Goal: Information Seeking & Learning: Learn about a topic

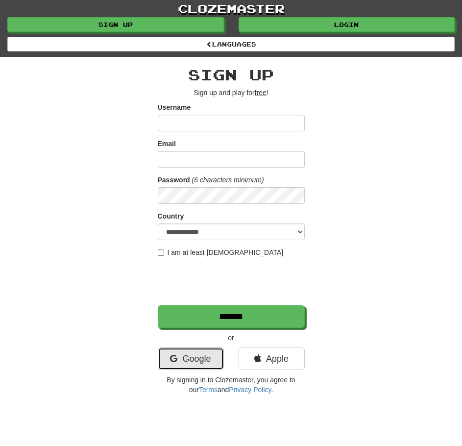
click at [199, 349] on link "Google" at bounding box center [191, 359] width 66 height 23
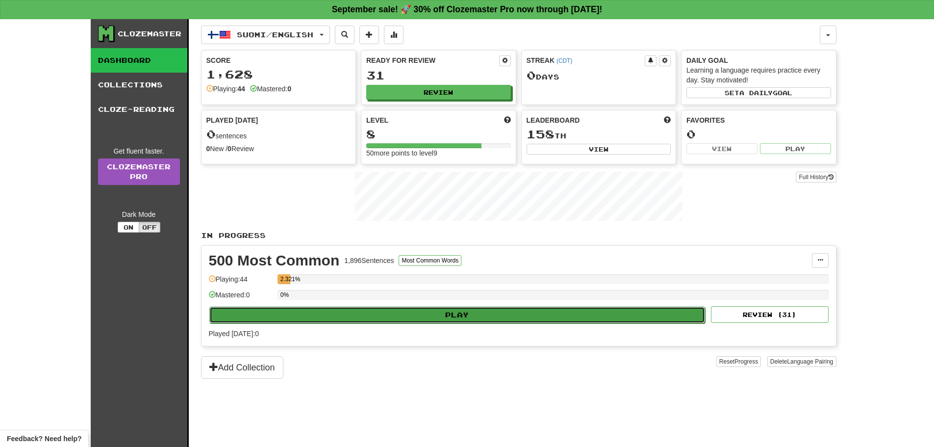
click at [462, 317] on button "Play" at bounding box center [457, 314] width 496 height 17
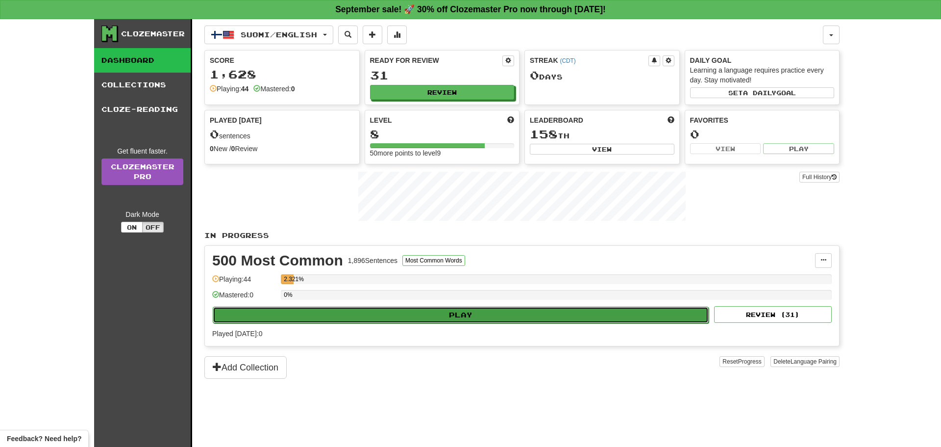
select select "**"
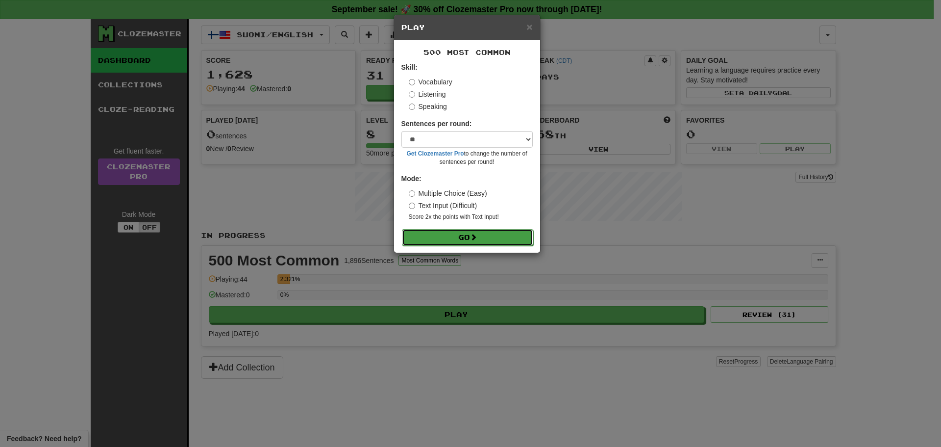
click at [462, 230] on button "Go" at bounding box center [467, 237] width 131 height 17
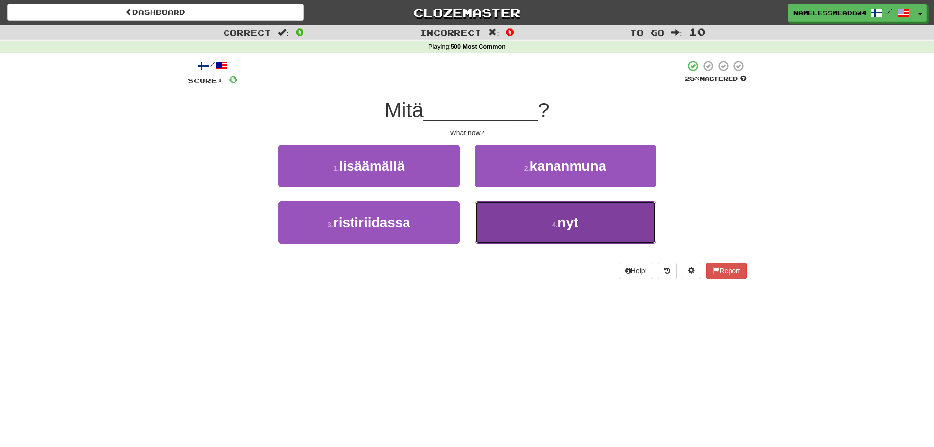
click at [539, 222] on button "4 . nyt" at bounding box center [565, 222] width 181 height 43
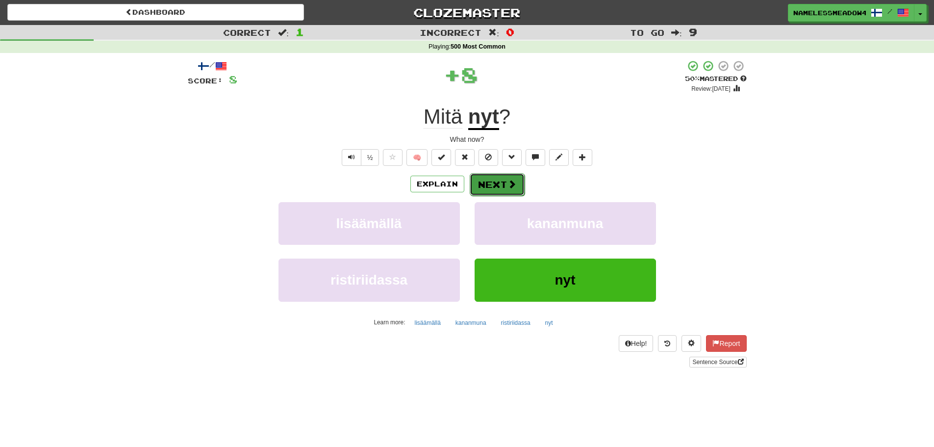
click at [483, 175] on button "Next" at bounding box center [497, 184] width 55 height 23
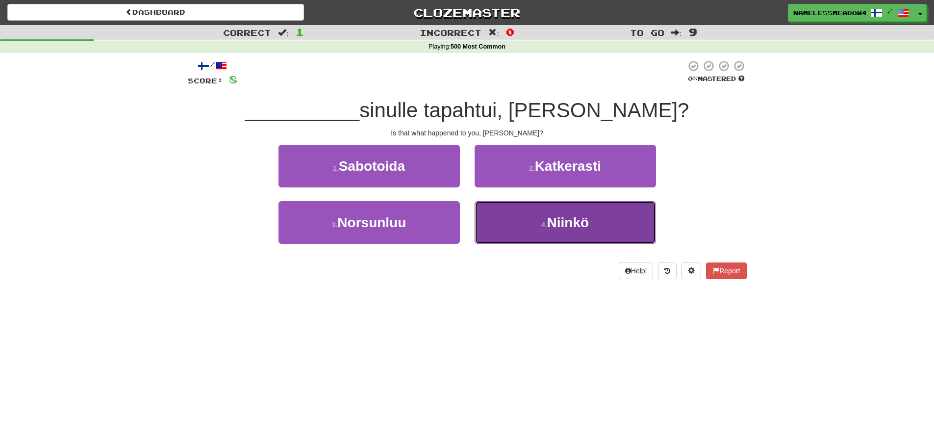
click at [494, 225] on button "4 . [GEOGRAPHIC_DATA]" at bounding box center [565, 222] width 181 height 43
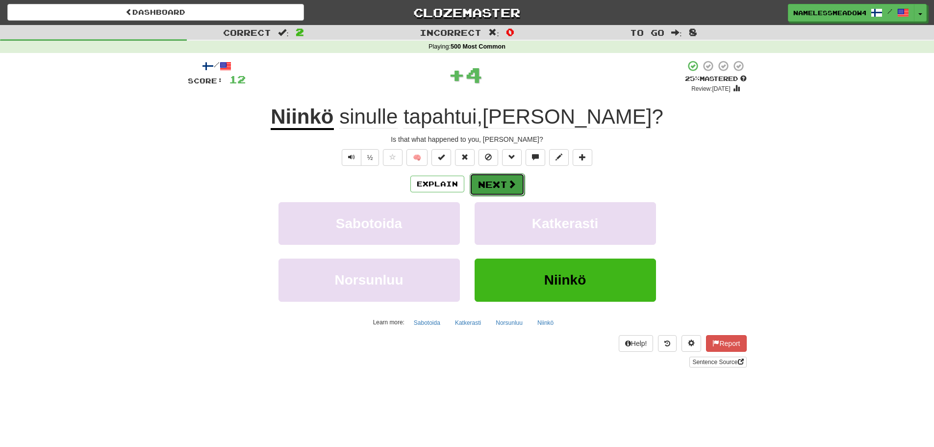
click at [492, 184] on button "Next" at bounding box center [497, 184] width 55 height 23
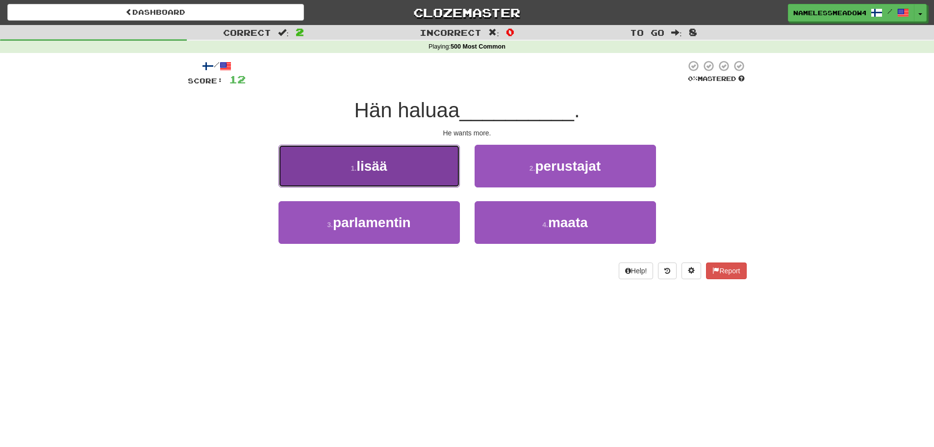
click at [424, 158] on button "1 . lisää" at bounding box center [368, 166] width 181 height 43
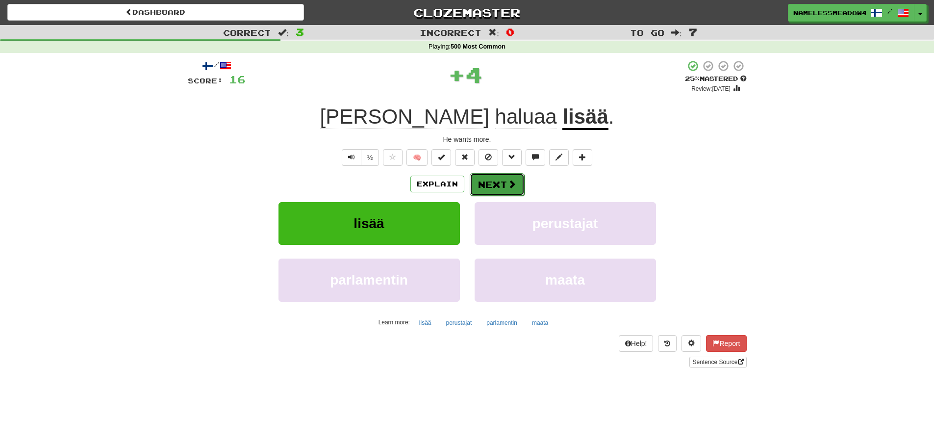
click at [502, 184] on button "Next" at bounding box center [497, 184] width 55 height 23
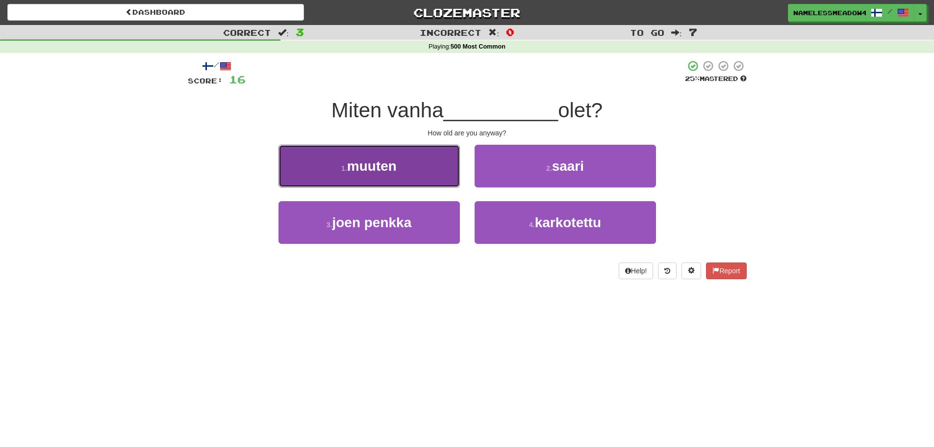
click at [418, 172] on button "1 . muuten" at bounding box center [368, 166] width 181 height 43
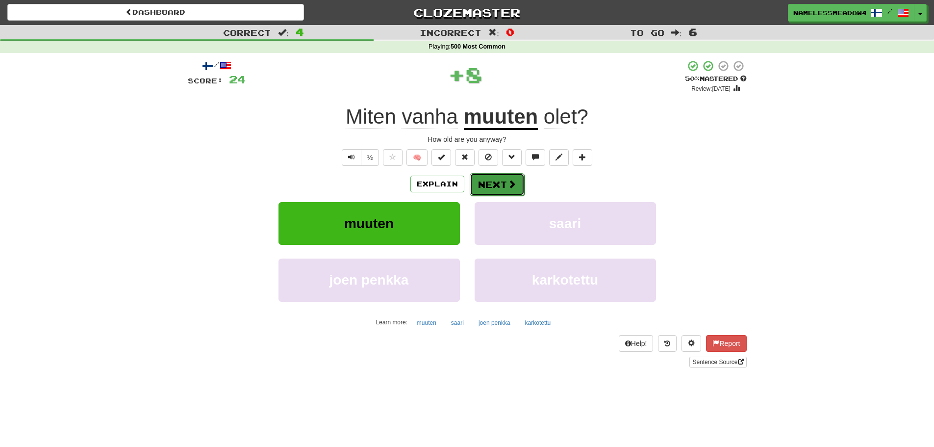
click at [473, 181] on button "Next" at bounding box center [497, 184] width 55 height 23
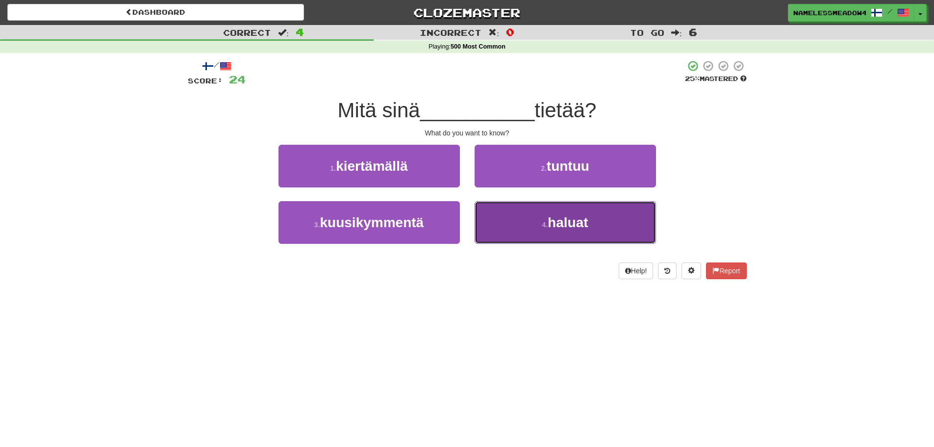
click at [521, 212] on button "4 . haluat" at bounding box center [565, 222] width 181 height 43
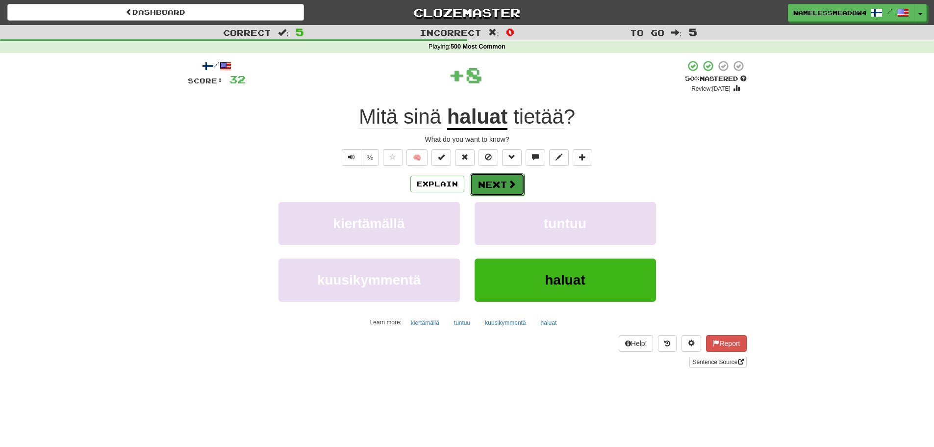
click at [499, 173] on button "Next" at bounding box center [497, 184] width 55 height 23
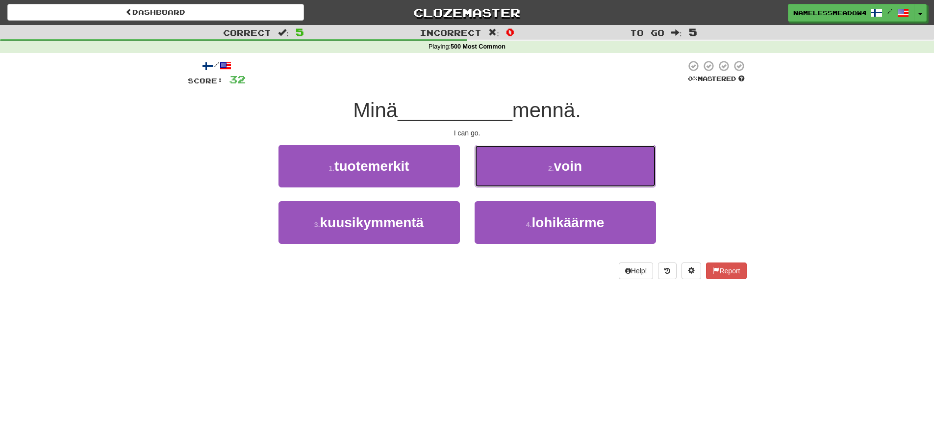
click at [499, 173] on button "2 . voin" at bounding box center [565, 166] width 181 height 43
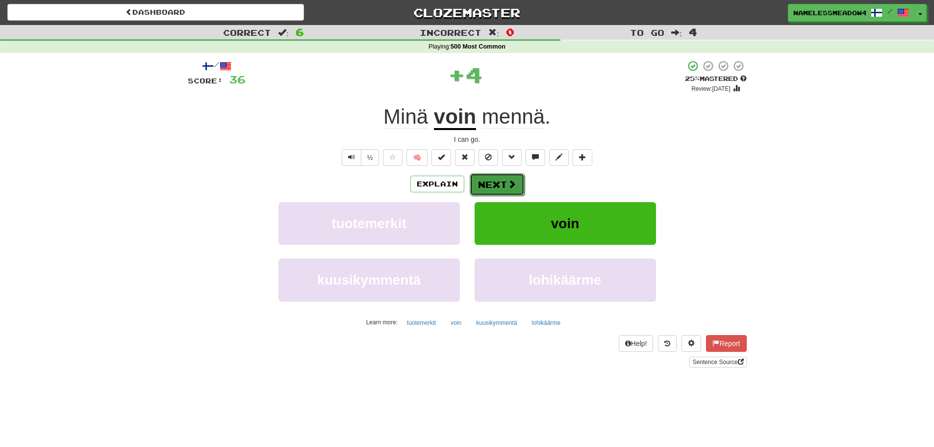
click at [488, 177] on button "Next" at bounding box center [497, 184] width 55 height 23
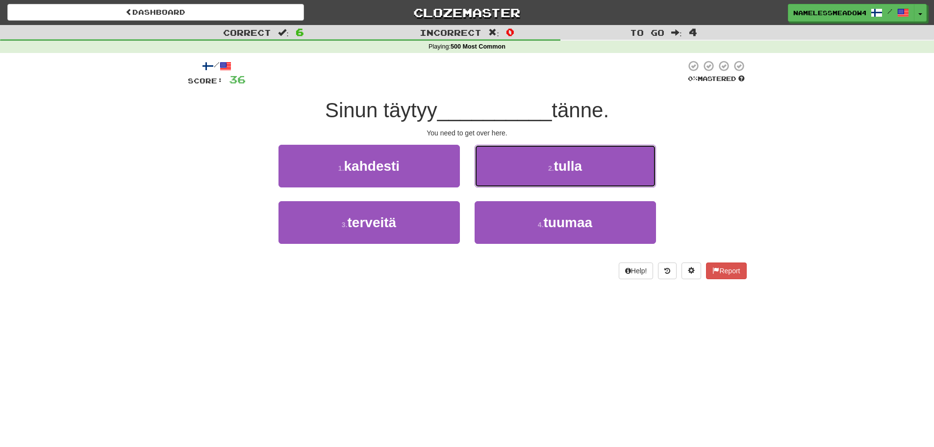
click at [488, 177] on button "2 . tulla" at bounding box center [565, 166] width 181 height 43
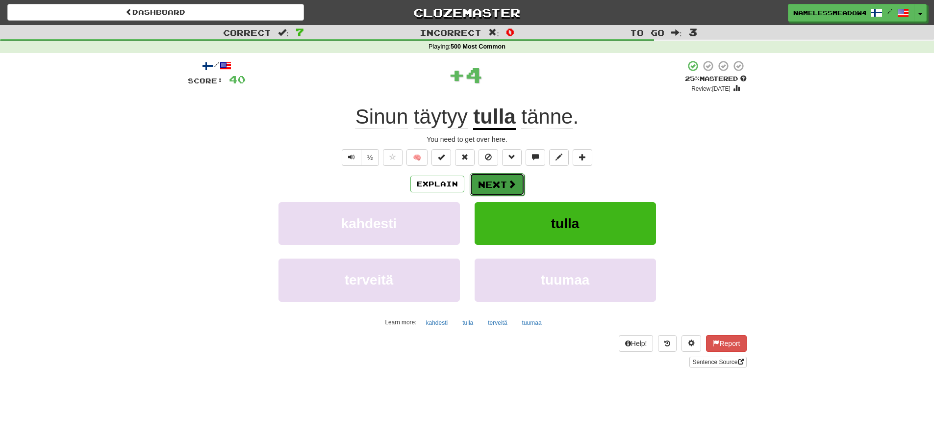
click at [479, 188] on button "Next" at bounding box center [497, 184] width 55 height 23
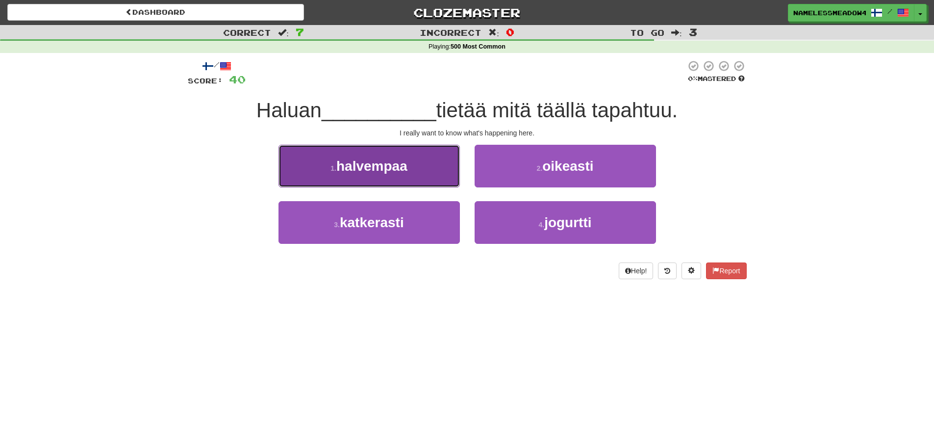
click at [441, 177] on button "1 . halvempaa" at bounding box center [368, 166] width 181 height 43
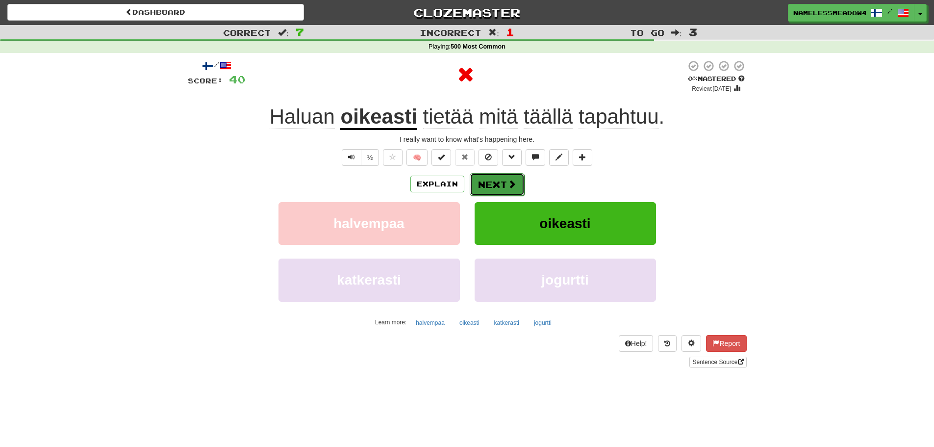
click at [482, 182] on button "Next" at bounding box center [497, 184] width 55 height 23
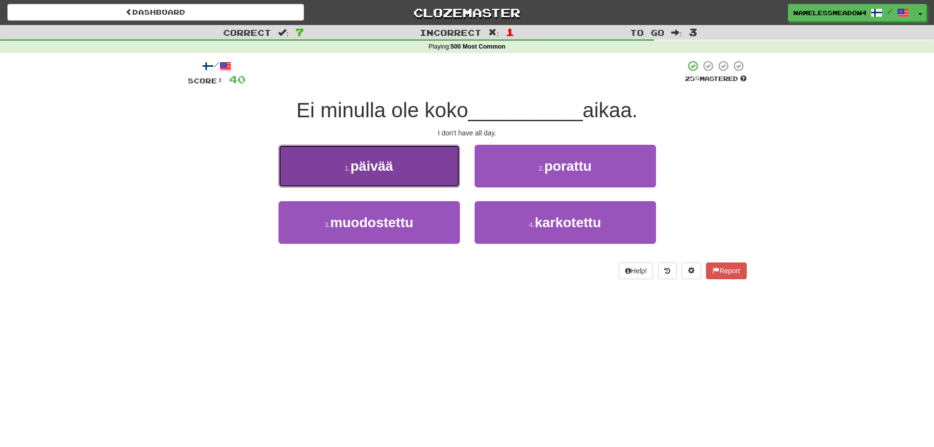
click at [446, 180] on button "1 . päivää" at bounding box center [368, 166] width 181 height 43
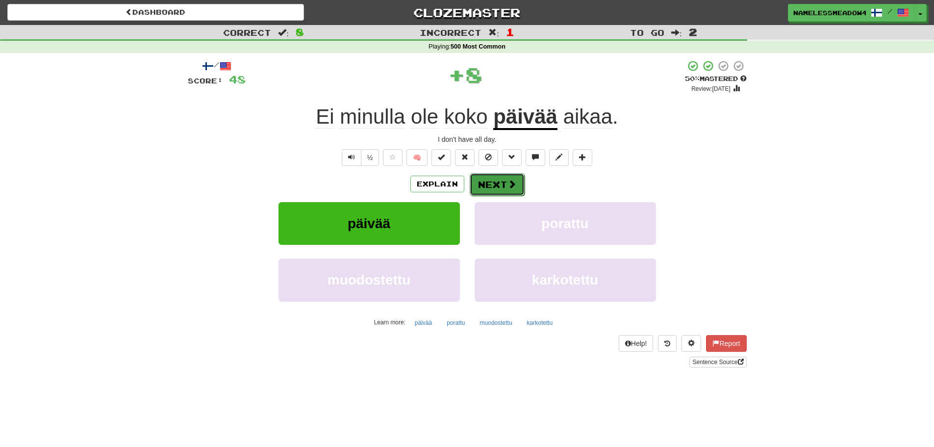
click at [482, 177] on button "Next" at bounding box center [497, 184] width 55 height 23
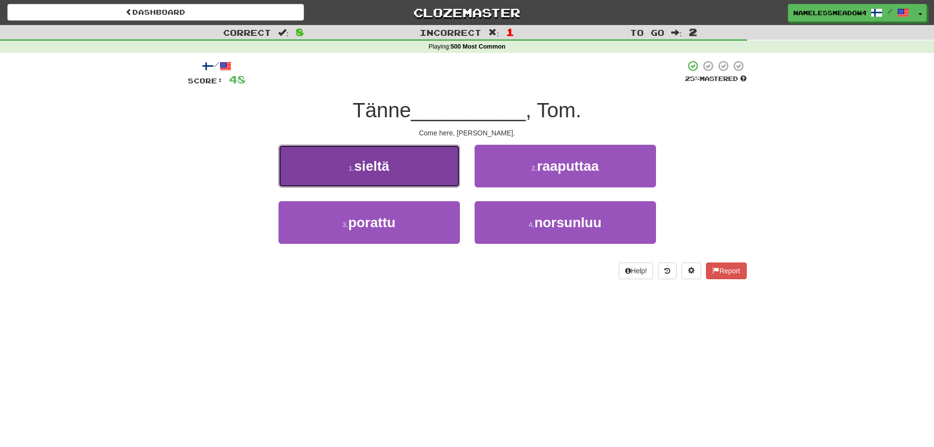
click at [451, 178] on button "1 . sieltä" at bounding box center [368, 166] width 181 height 43
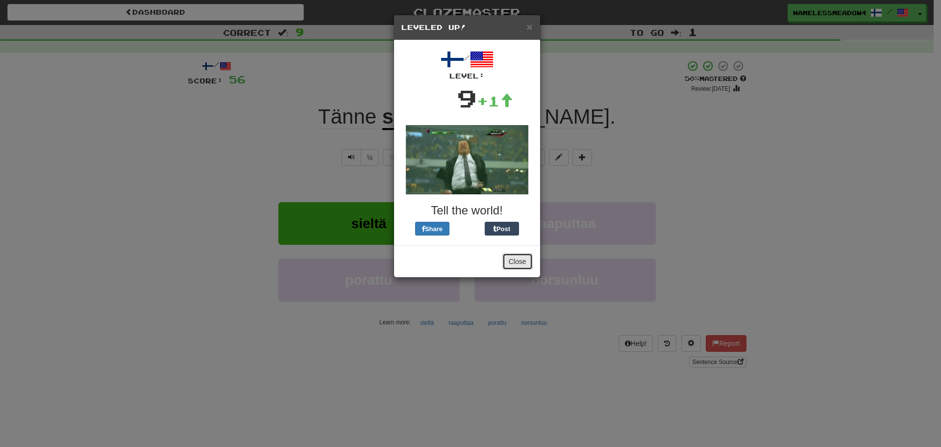
click at [520, 261] on button "Close" at bounding box center [517, 261] width 30 height 17
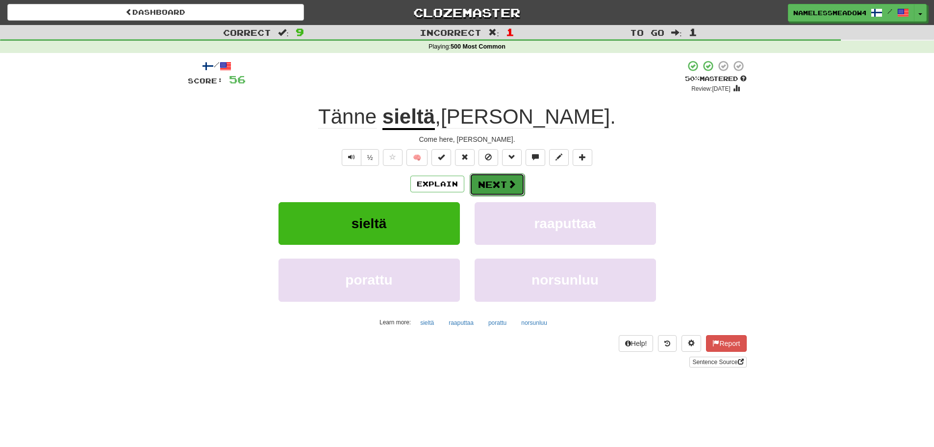
click at [500, 179] on button "Next" at bounding box center [497, 184] width 55 height 23
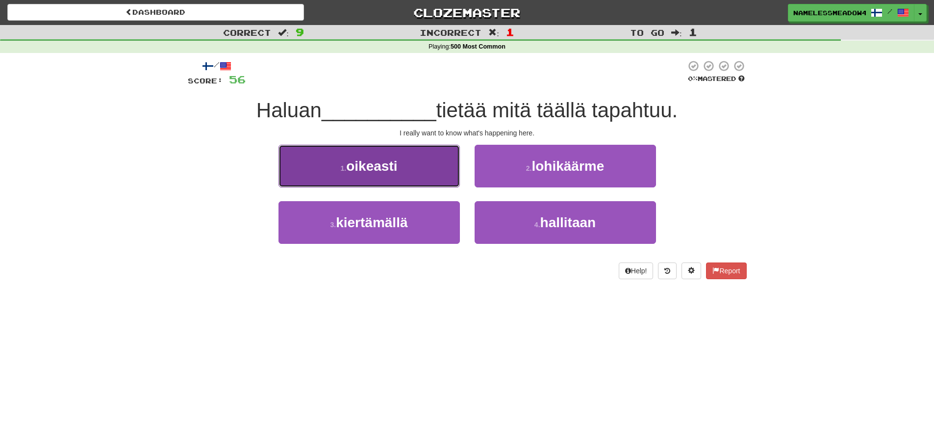
click at [433, 175] on button "1 . oikeasti" at bounding box center [368, 166] width 181 height 43
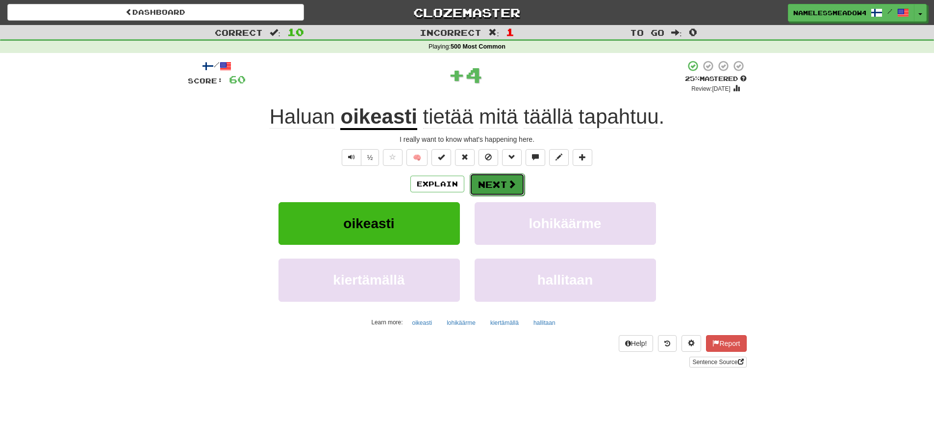
click at [490, 184] on button "Next" at bounding box center [497, 184] width 55 height 23
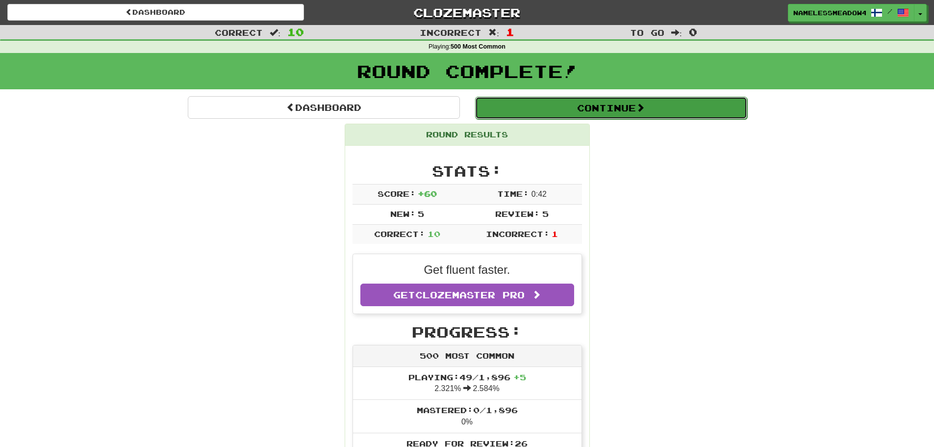
click at [566, 109] on button "Continue" at bounding box center [611, 108] width 272 height 23
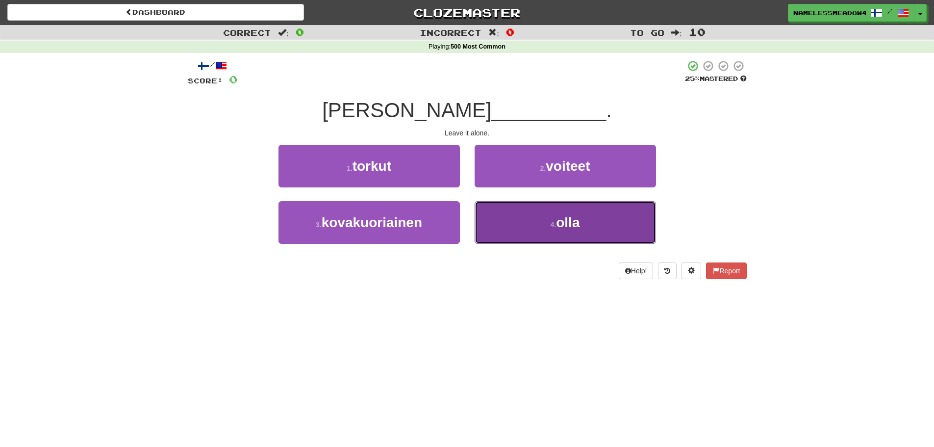
click at [554, 215] on button "4 . olla" at bounding box center [565, 222] width 181 height 43
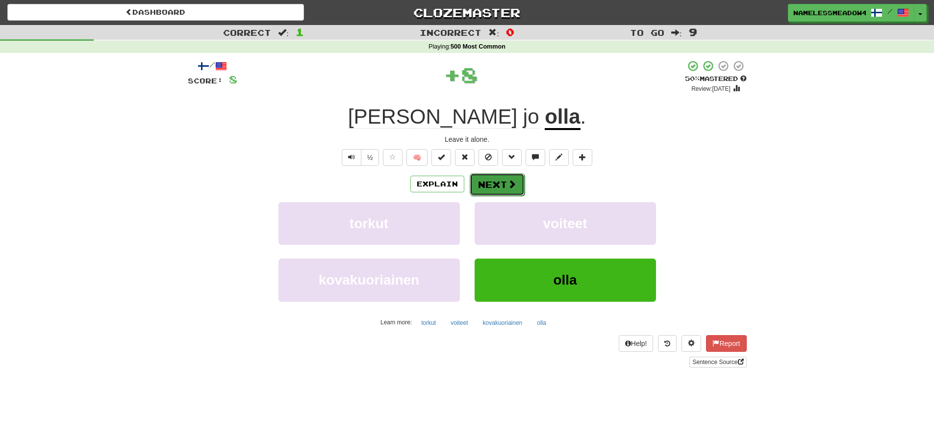
click at [513, 179] on span at bounding box center [511, 183] width 9 height 9
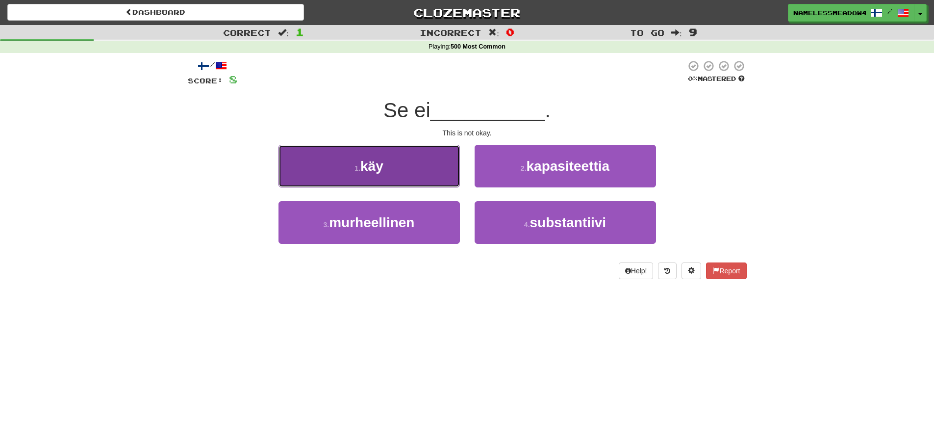
click at [454, 177] on button "1 . käy" at bounding box center [368, 166] width 181 height 43
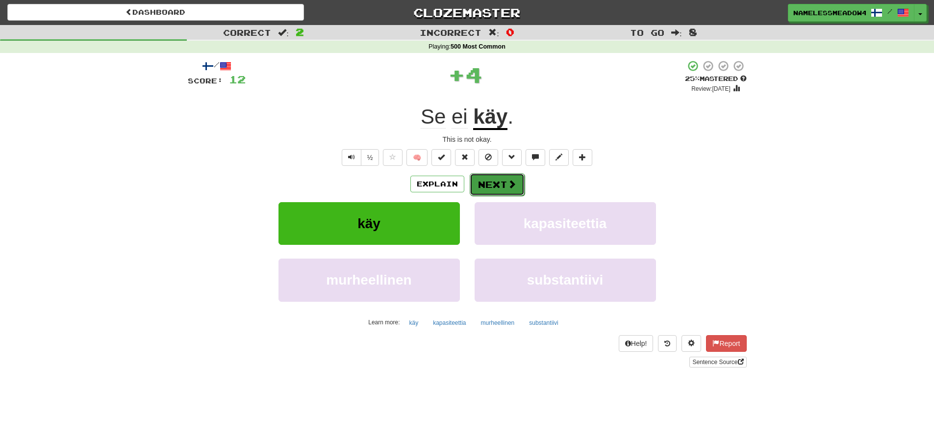
click at [485, 183] on button "Next" at bounding box center [497, 184] width 55 height 23
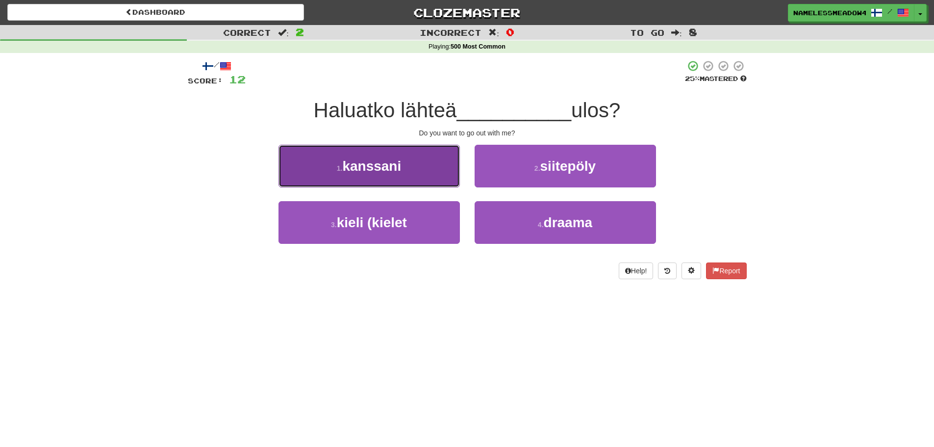
click at [406, 177] on button "1 . kanssani" at bounding box center [368, 166] width 181 height 43
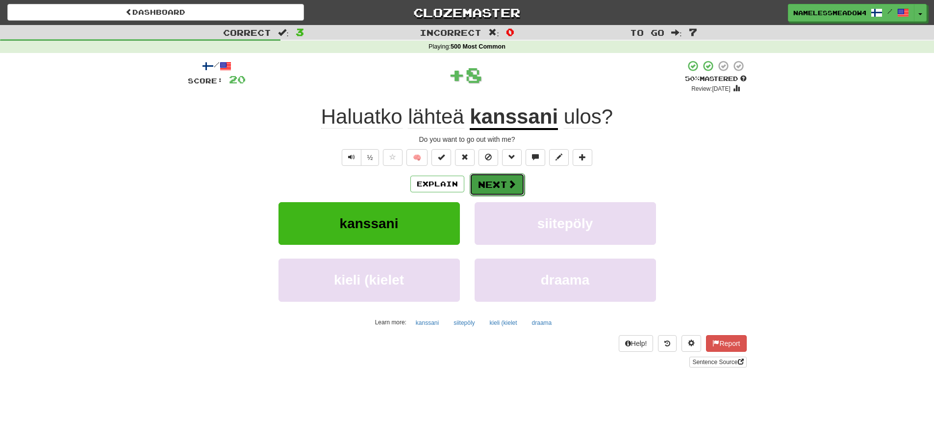
click at [499, 190] on button "Next" at bounding box center [497, 184] width 55 height 23
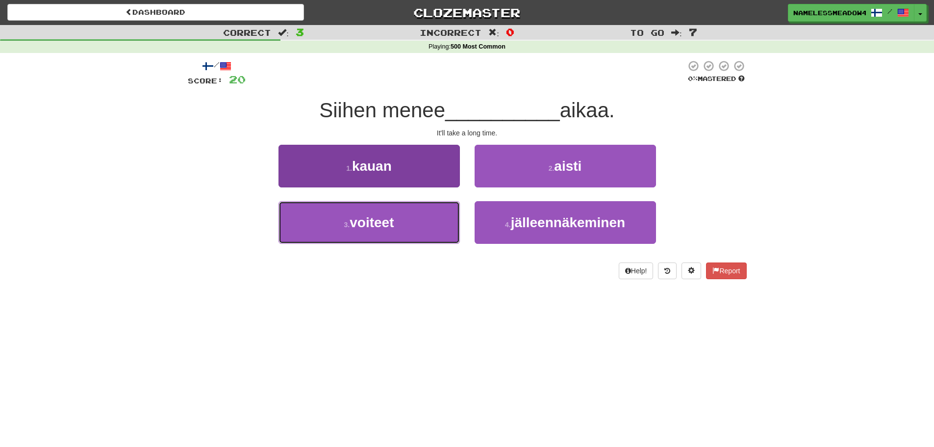
click at [413, 211] on button "3 . voiteet" at bounding box center [368, 222] width 181 height 43
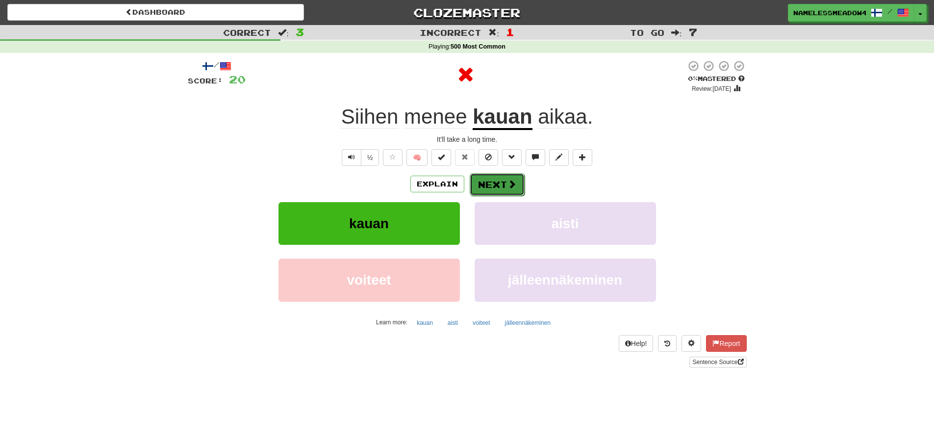
click at [483, 191] on button "Next" at bounding box center [497, 184] width 55 height 23
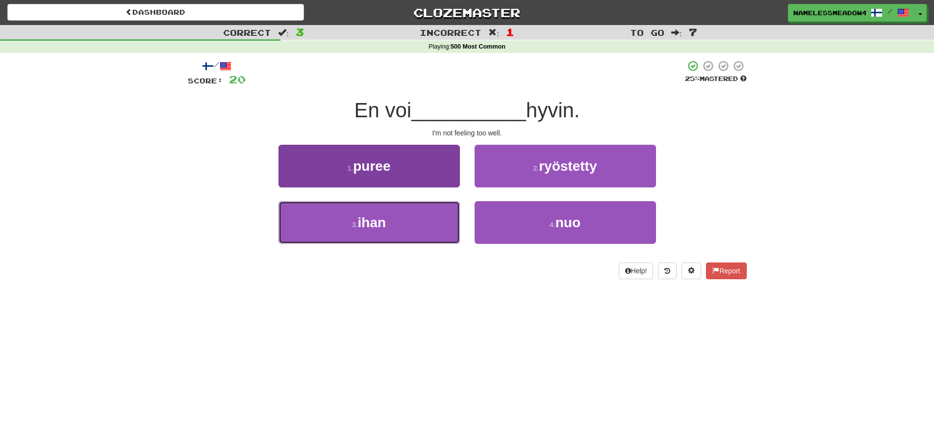
click at [447, 207] on button "3 . ihan" at bounding box center [368, 222] width 181 height 43
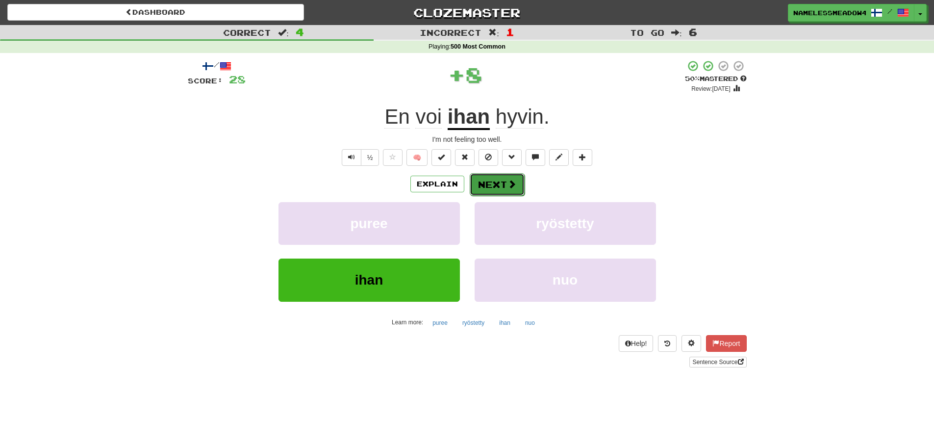
click at [494, 176] on button "Next" at bounding box center [497, 184] width 55 height 23
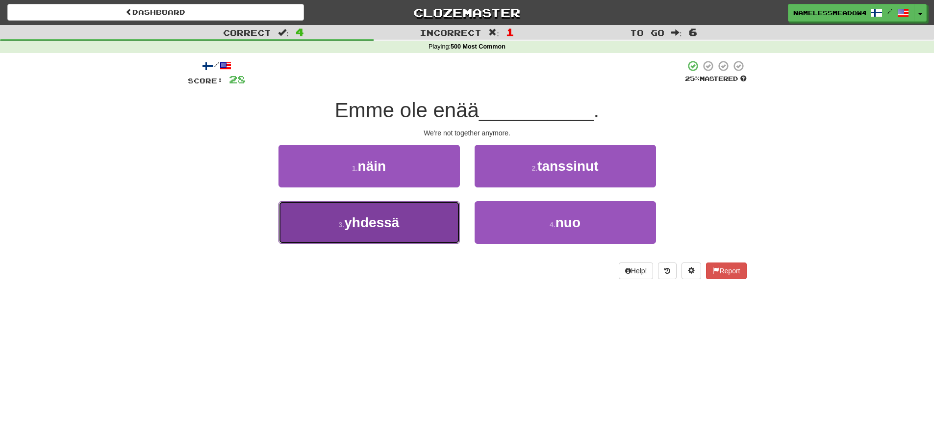
click at [446, 221] on button "3 . yhdessä" at bounding box center [368, 222] width 181 height 43
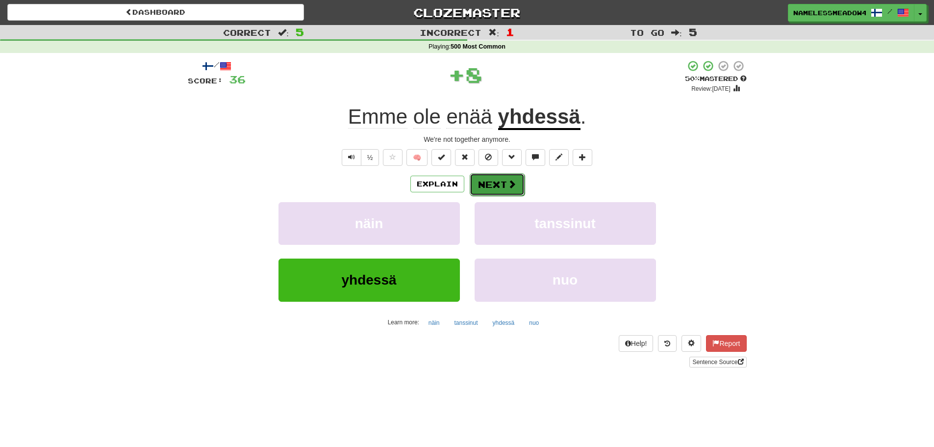
click at [493, 192] on button "Next" at bounding box center [497, 184] width 55 height 23
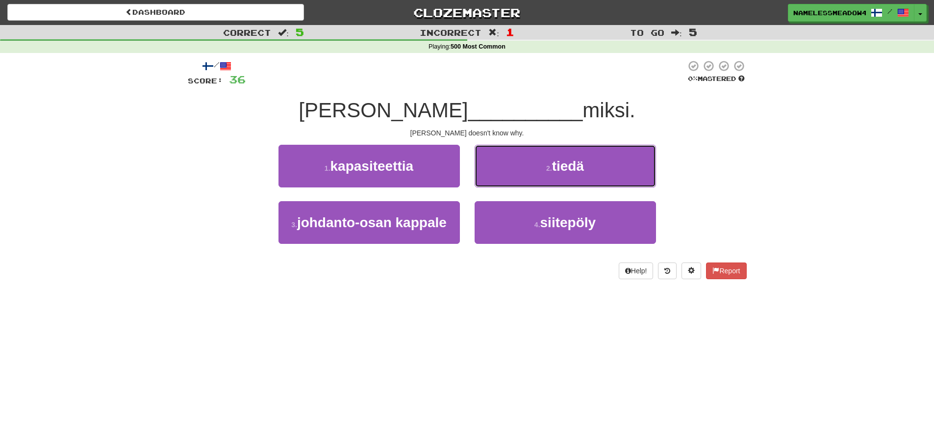
click at [499, 170] on button "2 . tiedä" at bounding box center [565, 166] width 181 height 43
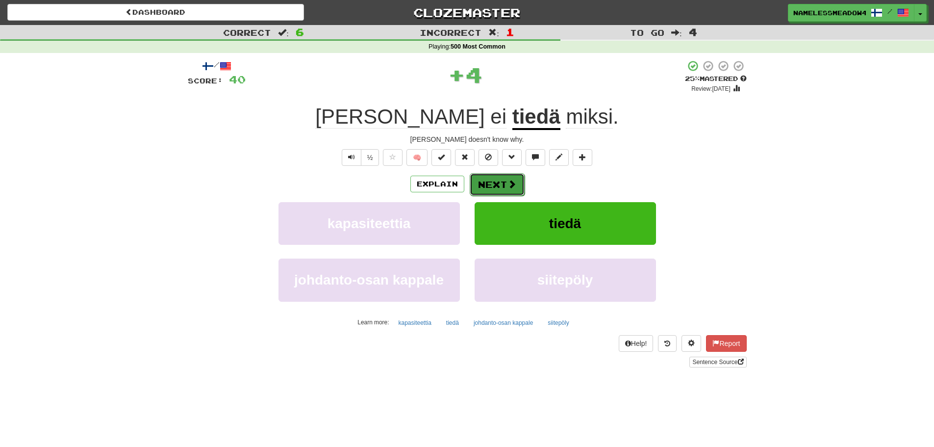
click at [495, 176] on button "Next" at bounding box center [497, 184] width 55 height 23
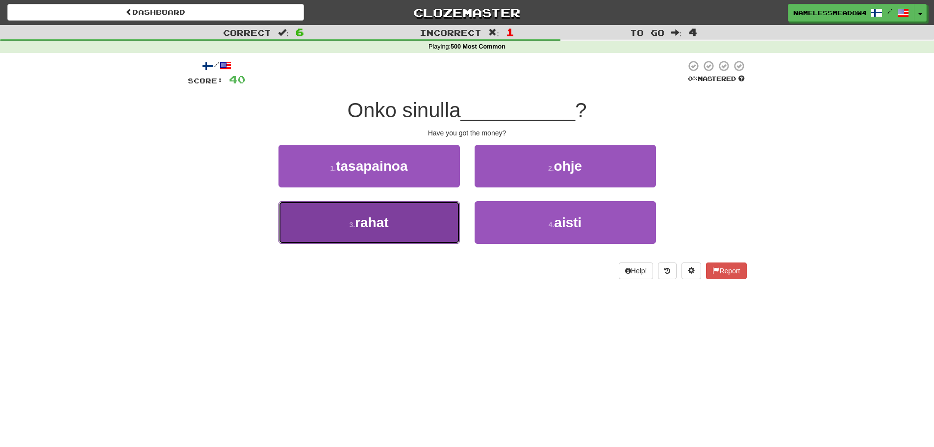
click at [397, 239] on button "3 . rahat" at bounding box center [368, 222] width 181 height 43
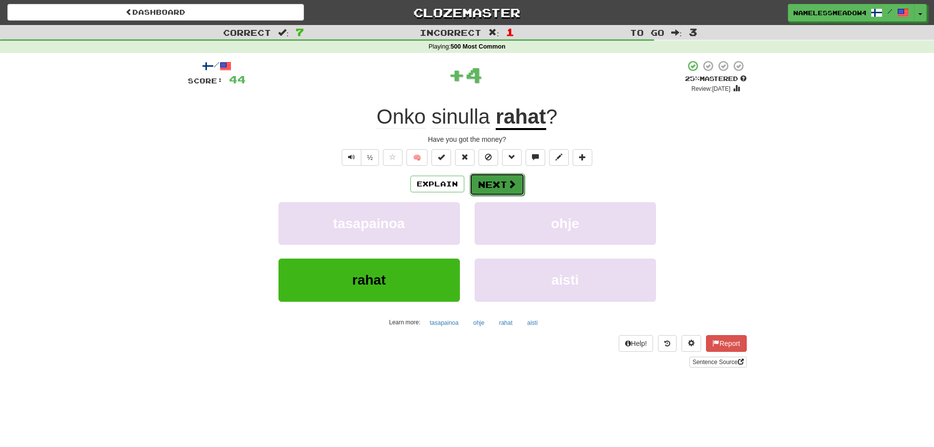
click at [486, 191] on button "Next" at bounding box center [497, 184] width 55 height 23
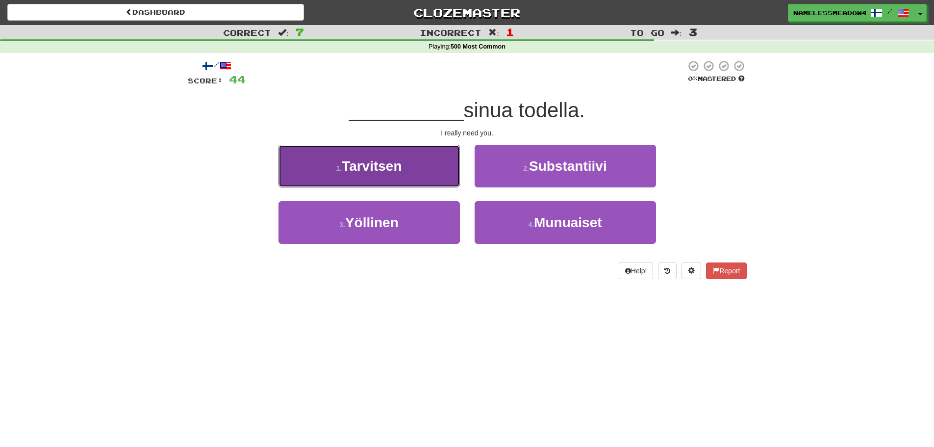
click at [455, 179] on button "1 . Tarvitsen" at bounding box center [368, 166] width 181 height 43
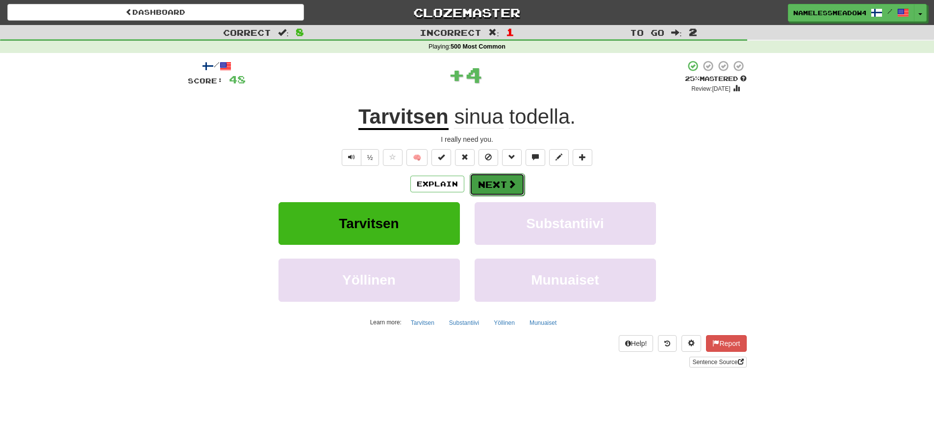
click at [490, 185] on button "Next" at bounding box center [497, 184] width 55 height 23
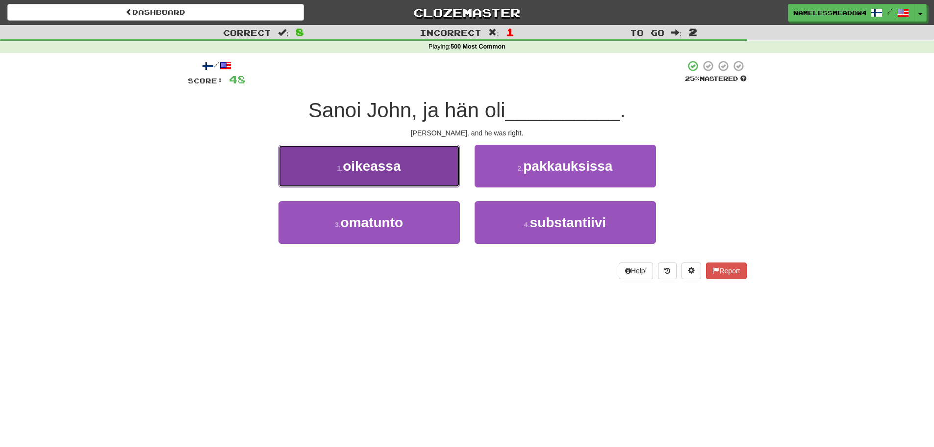
click at [431, 172] on button "1 . oikeassa" at bounding box center [368, 166] width 181 height 43
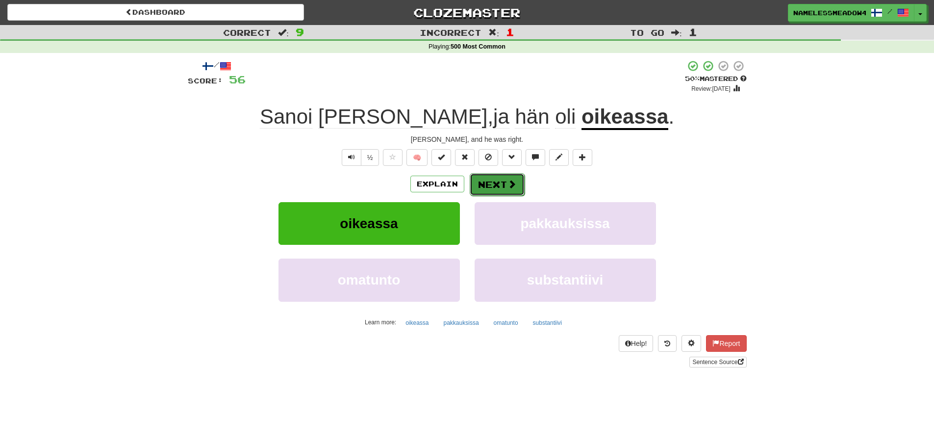
click at [507, 182] on span at bounding box center [511, 183] width 9 height 9
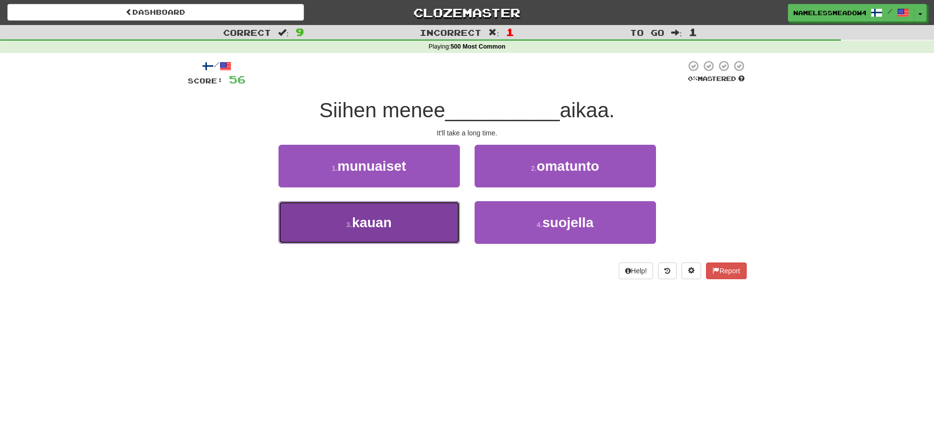
click at [432, 213] on button "3 . kauan" at bounding box center [368, 222] width 181 height 43
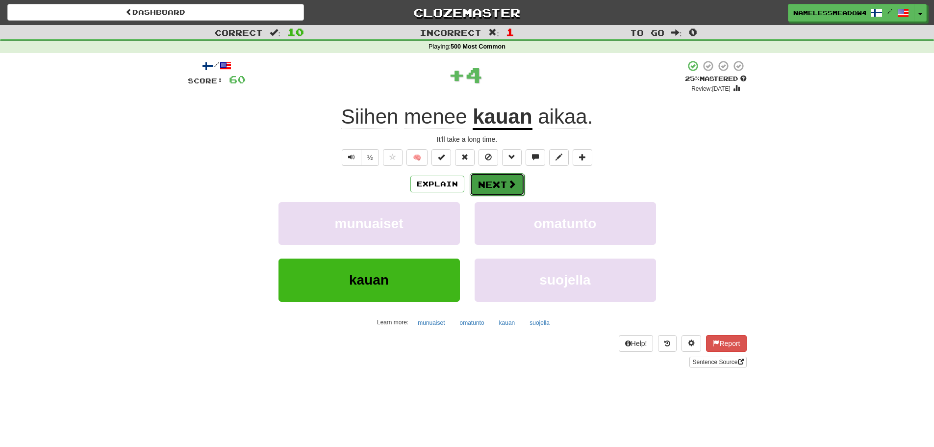
click at [490, 185] on button "Next" at bounding box center [497, 184] width 55 height 23
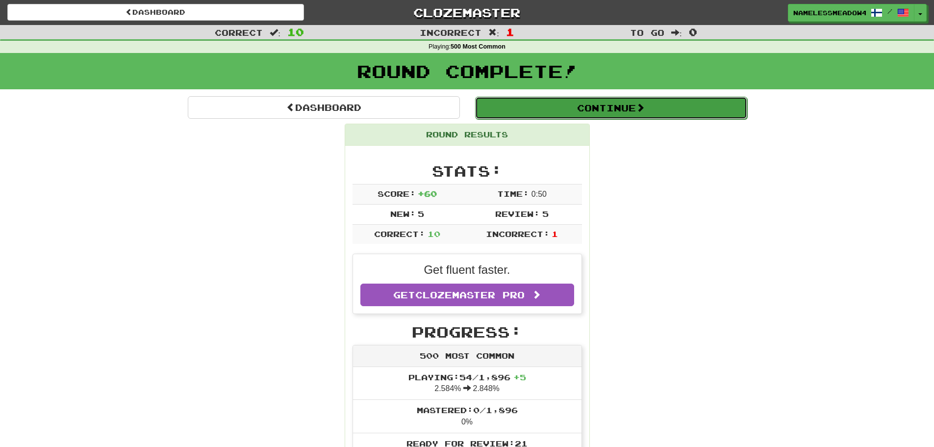
click at [547, 105] on button "Continue" at bounding box center [611, 108] width 272 height 23
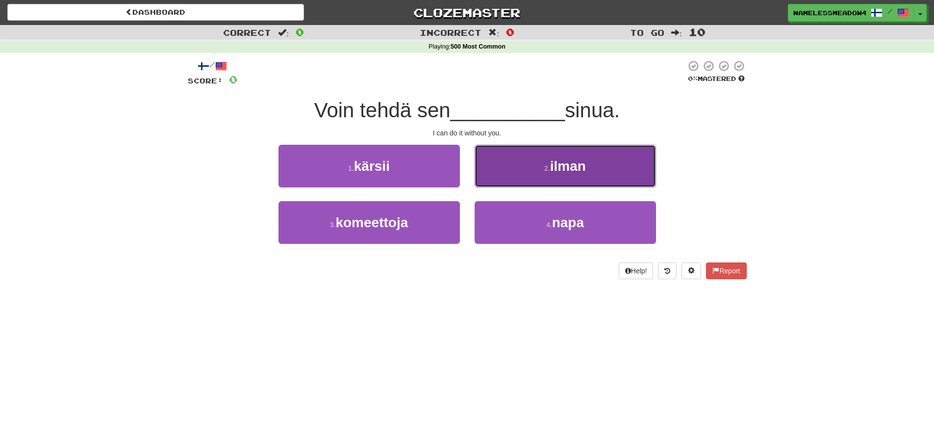
click at [501, 180] on button "2 . ilman" at bounding box center [565, 166] width 181 height 43
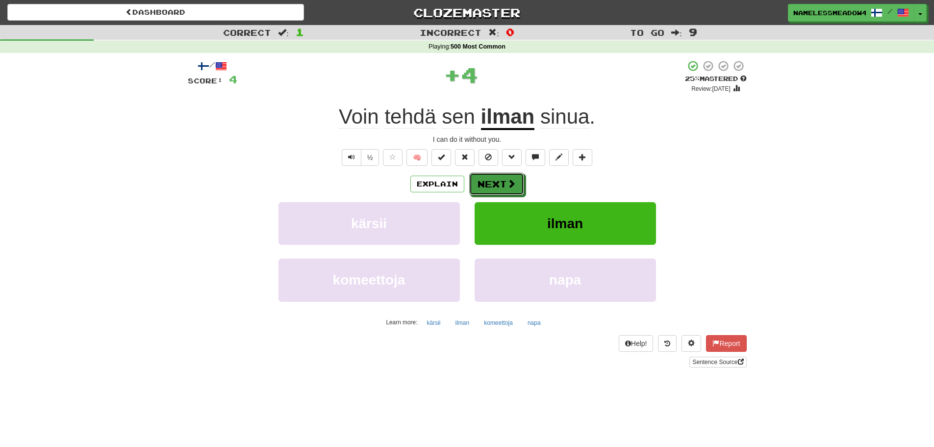
click at [501, 180] on button "Next" at bounding box center [496, 184] width 55 height 23
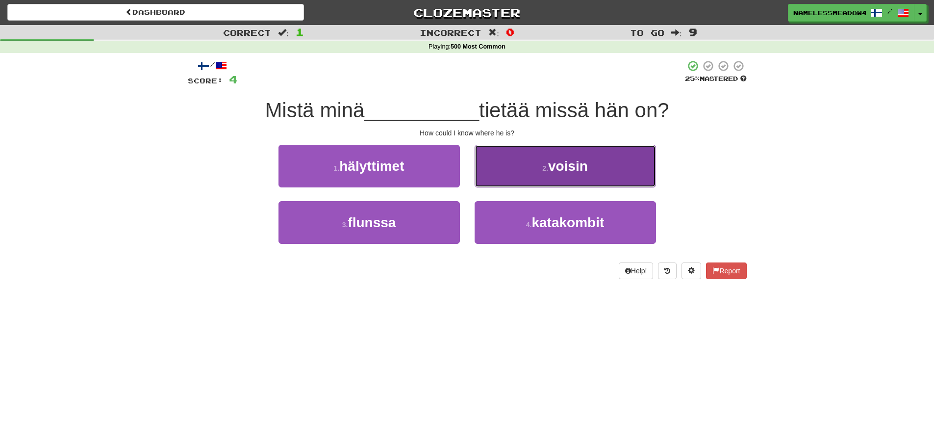
click at [500, 181] on button "2 . voisin" at bounding box center [565, 166] width 181 height 43
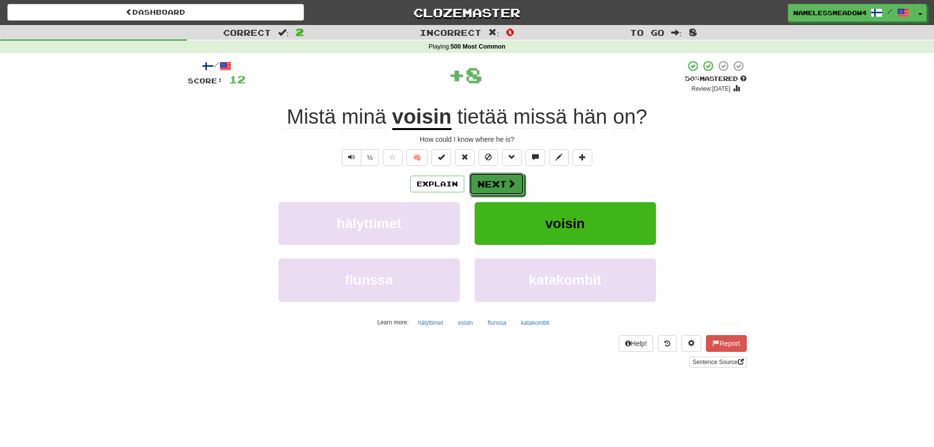
click at [500, 181] on button "Next" at bounding box center [496, 184] width 55 height 23
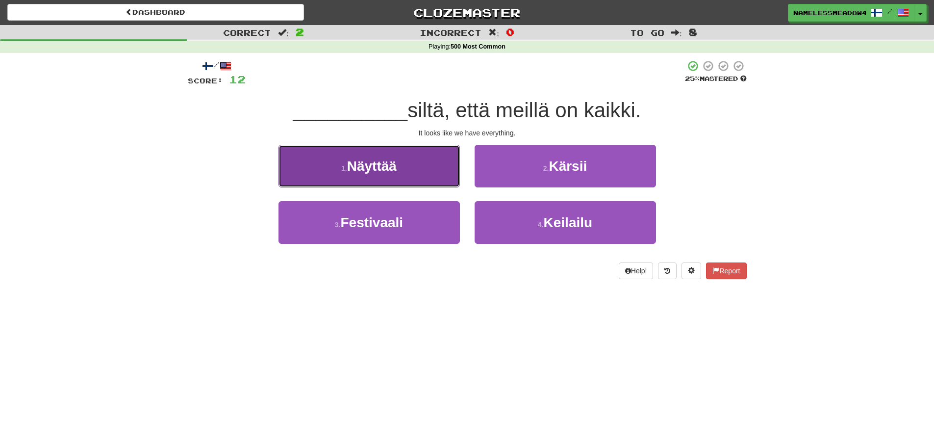
click at [424, 182] on button "1 . Näyttää" at bounding box center [368, 166] width 181 height 43
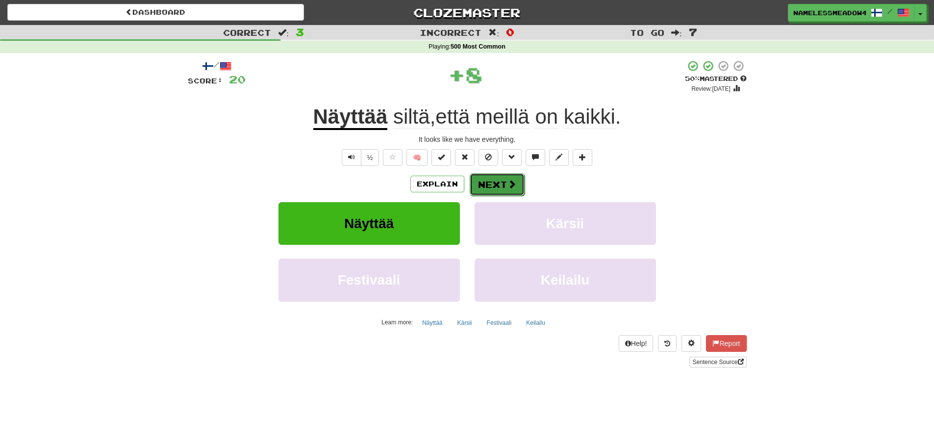
click at [488, 176] on button "Next" at bounding box center [497, 184] width 55 height 23
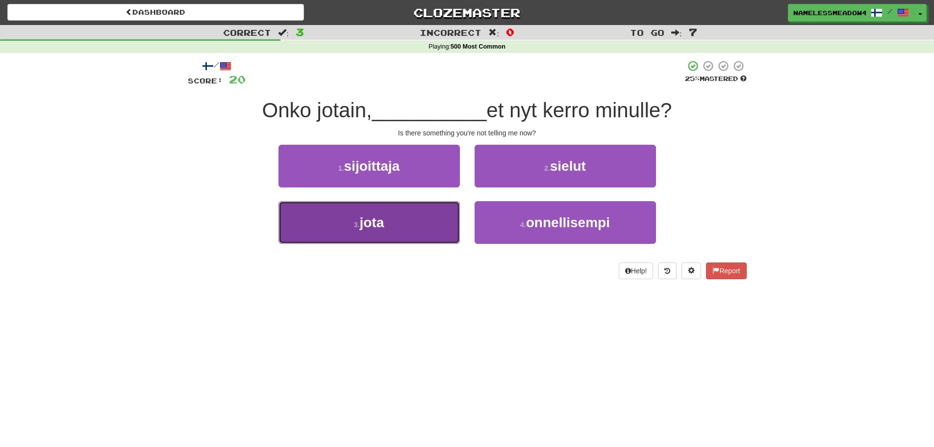
click at [446, 211] on button "3 . jota" at bounding box center [368, 222] width 181 height 43
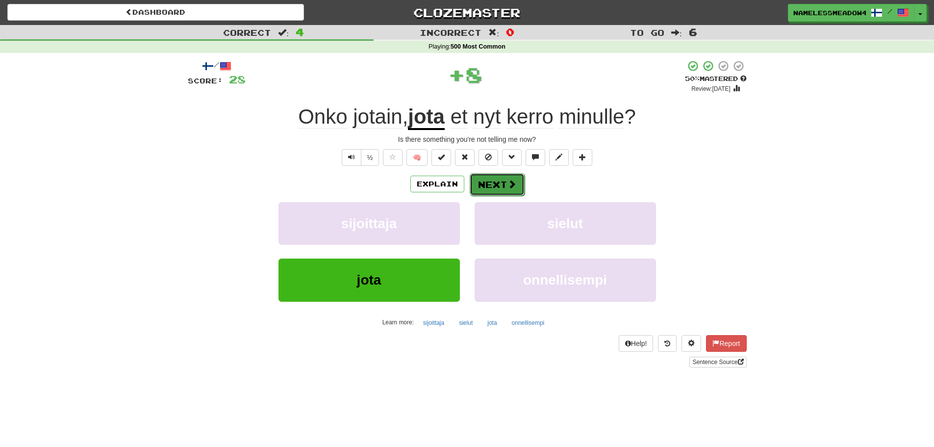
click at [492, 174] on button "Next" at bounding box center [497, 184] width 55 height 23
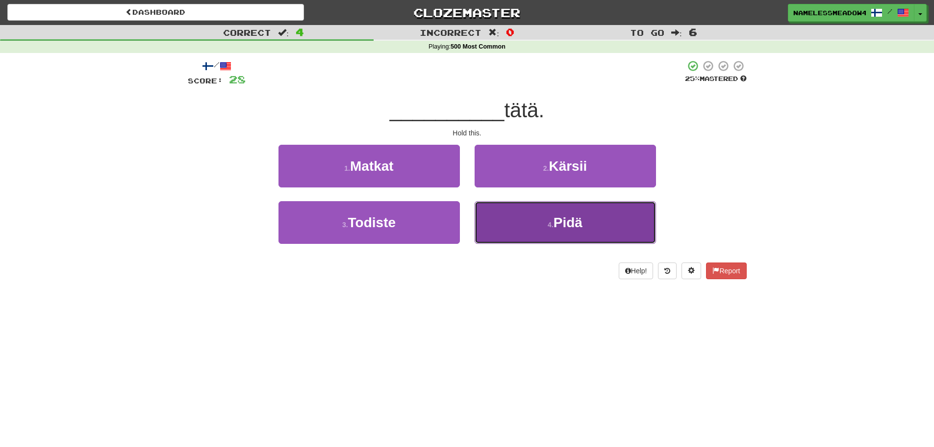
click at [499, 211] on button "4 . Pidä" at bounding box center [565, 222] width 181 height 43
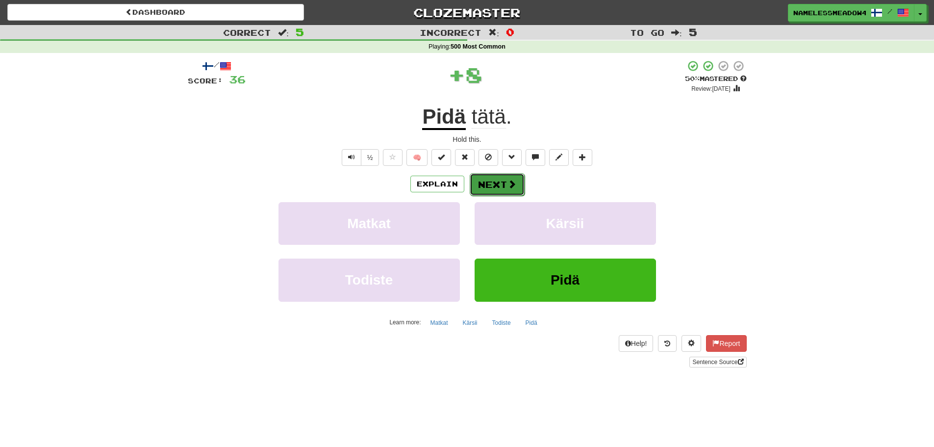
click at [496, 185] on button "Next" at bounding box center [497, 184] width 55 height 23
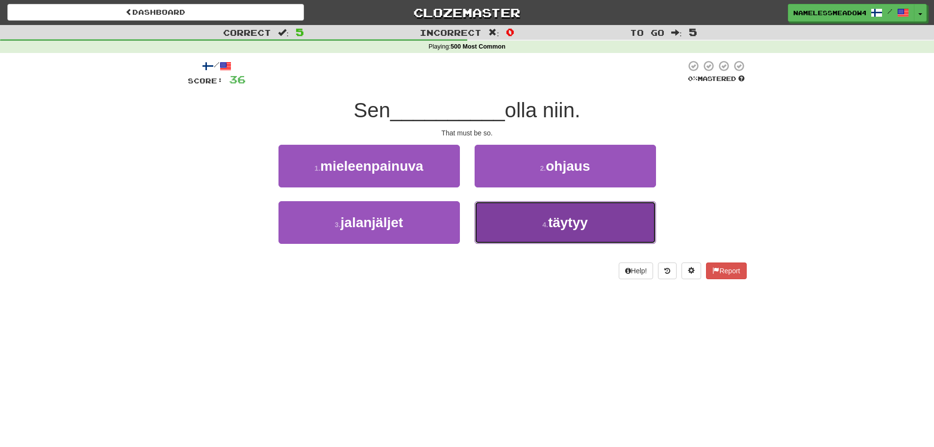
click at [578, 224] on span "täytyy" at bounding box center [568, 222] width 40 height 15
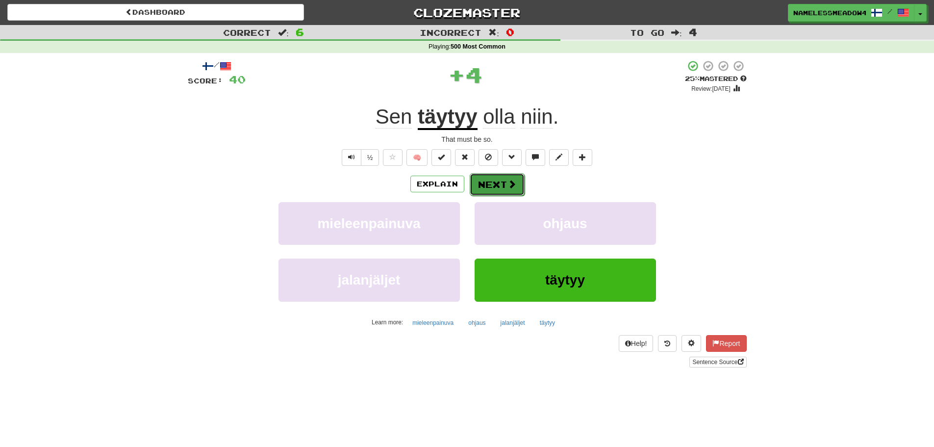
click at [521, 182] on button "Next" at bounding box center [497, 184] width 55 height 23
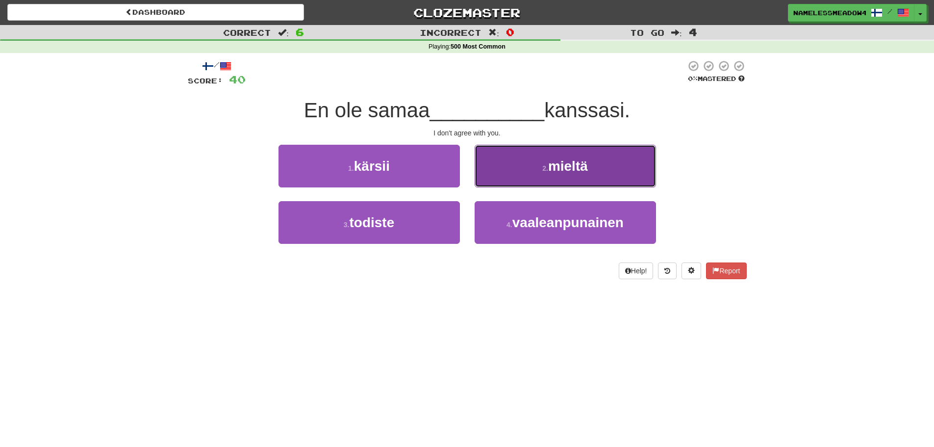
click at [489, 178] on button "2 . mieltä" at bounding box center [565, 166] width 181 height 43
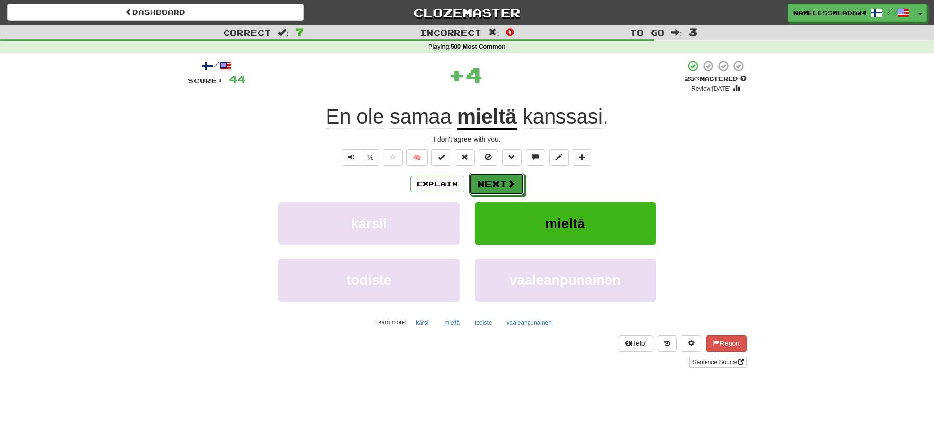
click at [489, 178] on button "Next" at bounding box center [496, 184] width 55 height 23
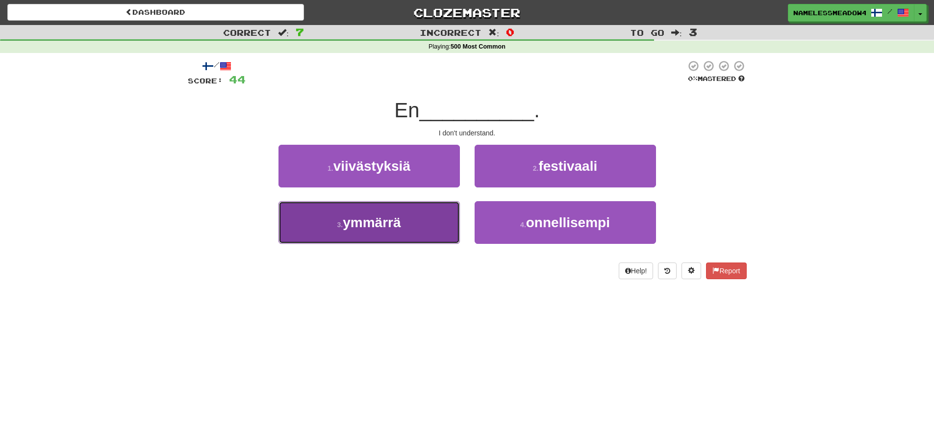
click at [422, 230] on button "3 . ymmärrä" at bounding box center [368, 222] width 181 height 43
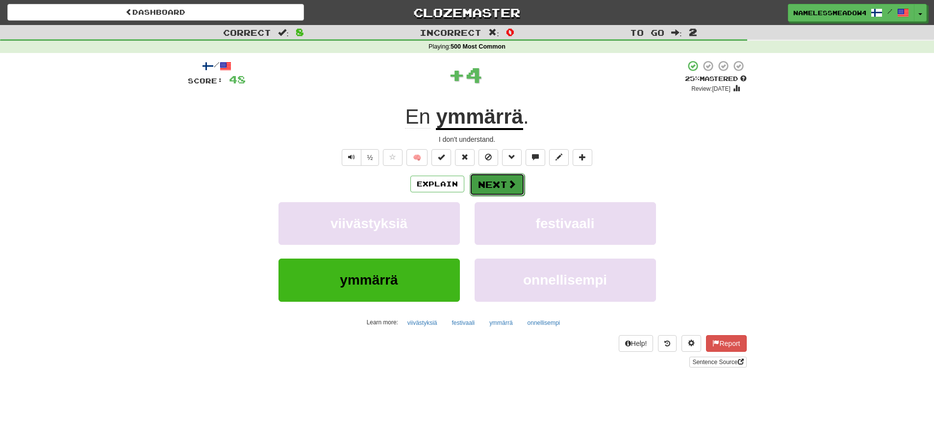
click at [477, 186] on button "Next" at bounding box center [497, 184] width 55 height 23
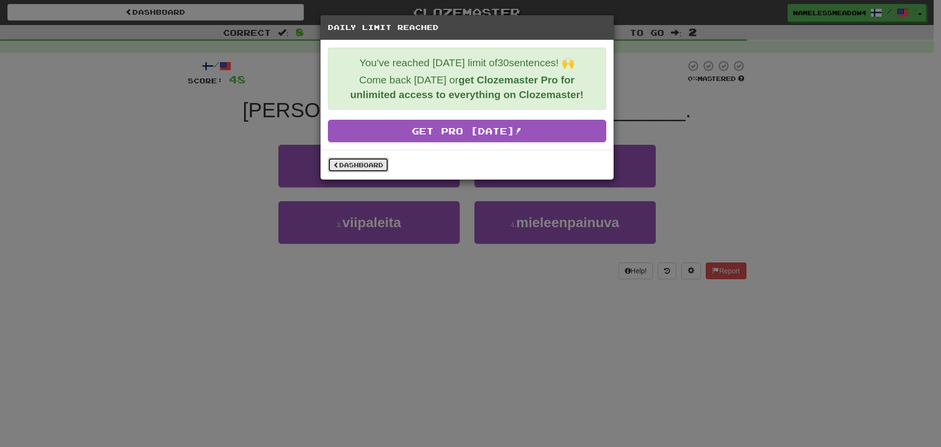
click at [361, 168] on link "Dashboard" at bounding box center [358, 164] width 61 height 15
